Goal: Find specific page/section: Find specific page/section

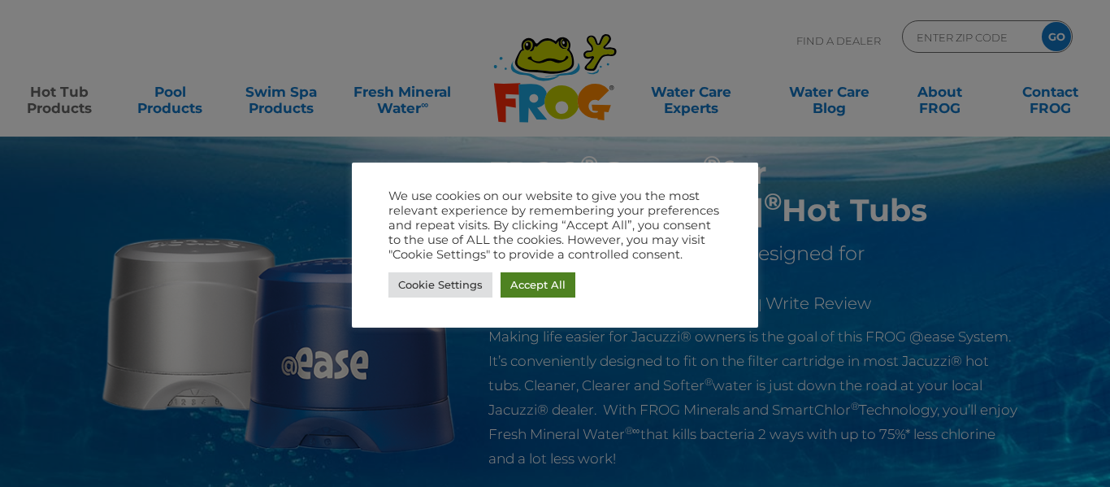
click at [540, 287] on link "Accept All" at bounding box center [538, 284] width 75 height 25
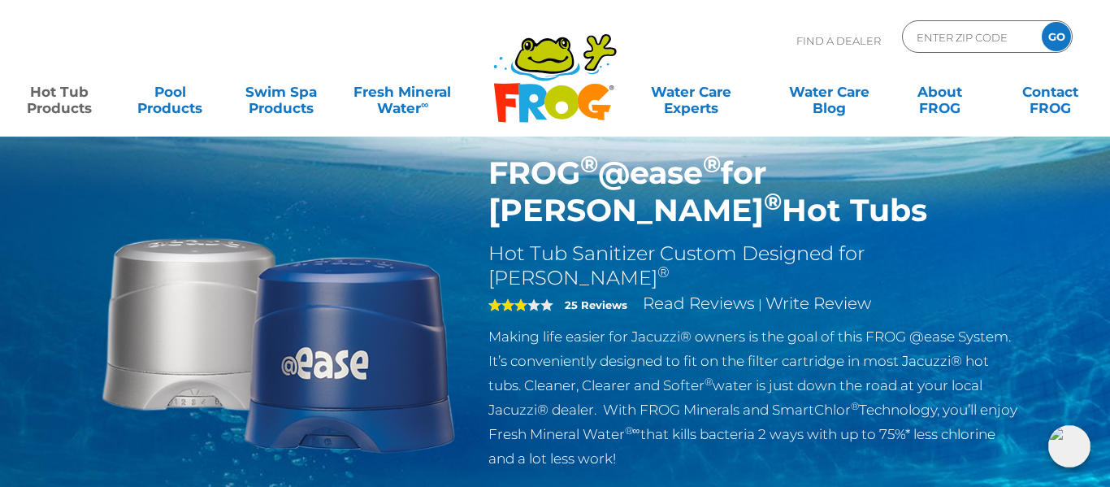
scroll to position [31, 0]
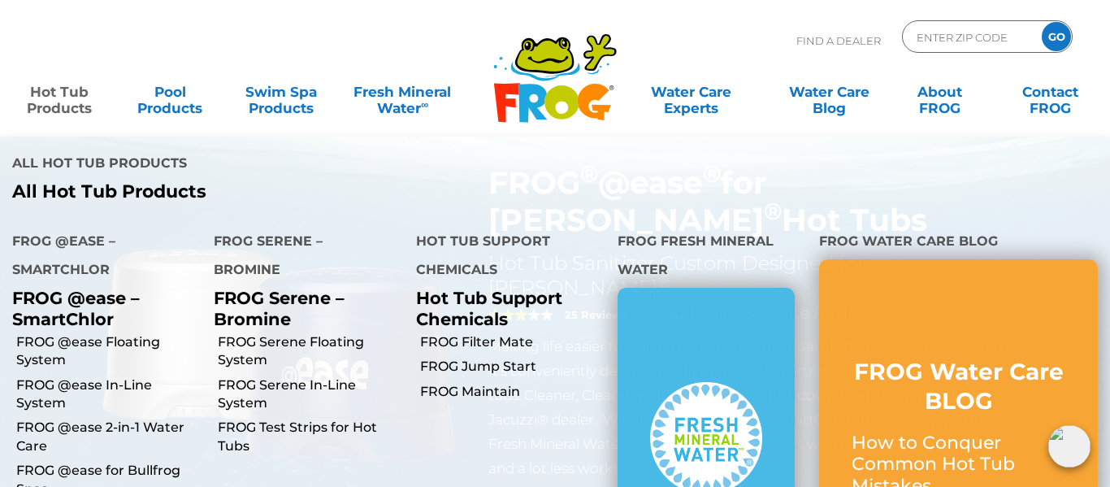
click at [54, 99] on link "Hot Tub Products" at bounding box center [59, 92] width 86 height 33
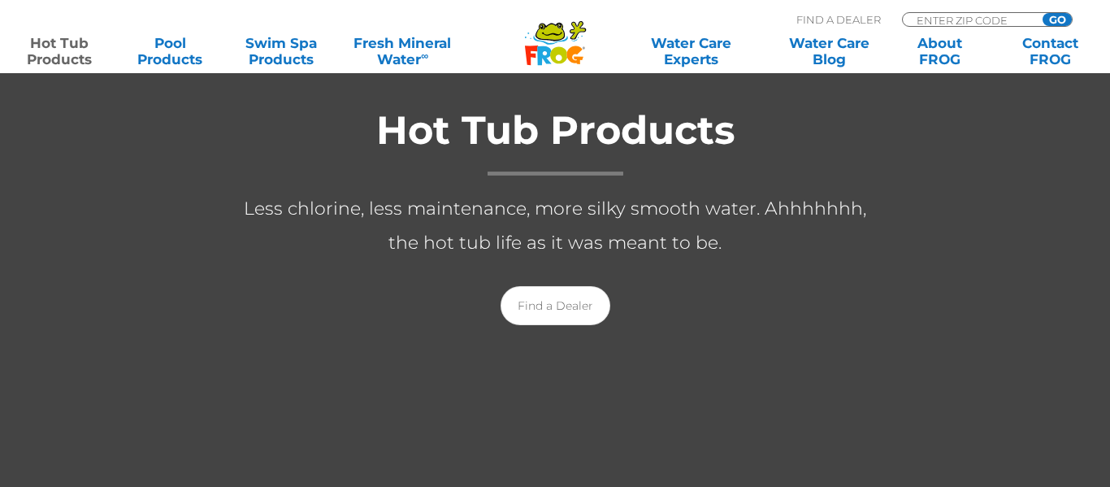
scroll to position [332, 0]
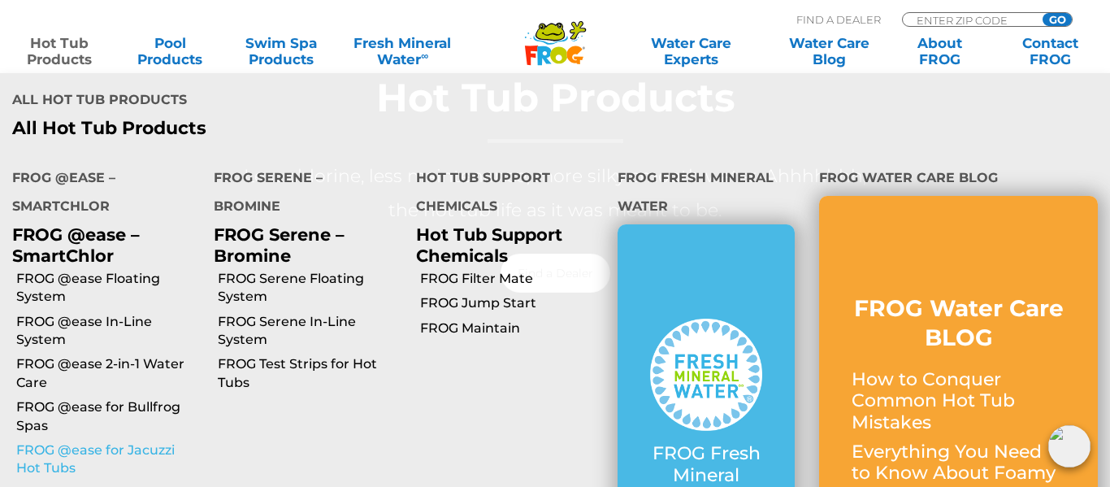
click at [142, 441] on link "FROG @ease for Jacuzzi Hot Tubs" at bounding box center [108, 459] width 185 height 37
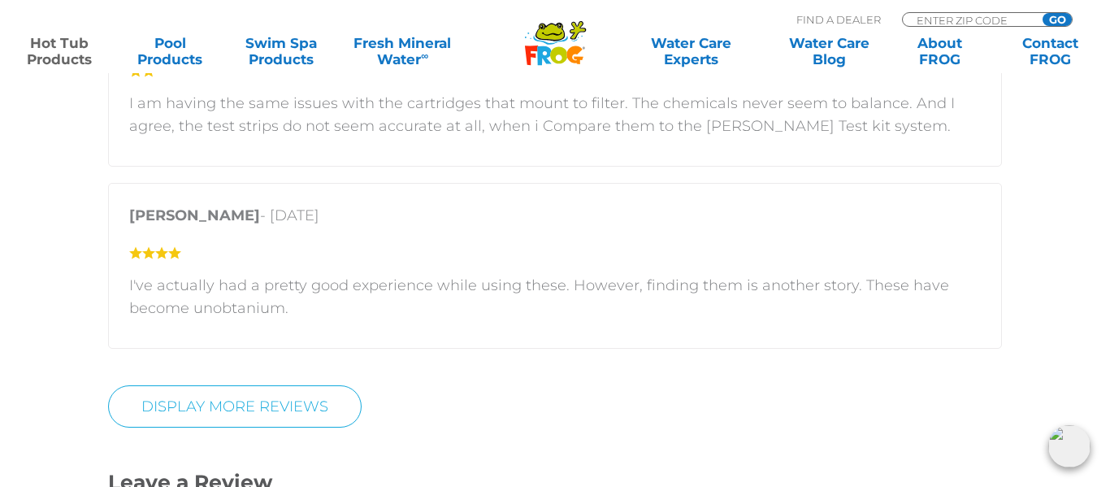
scroll to position [3069, 0]
